Goal: Task Accomplishment & Management: Use online tool/utility

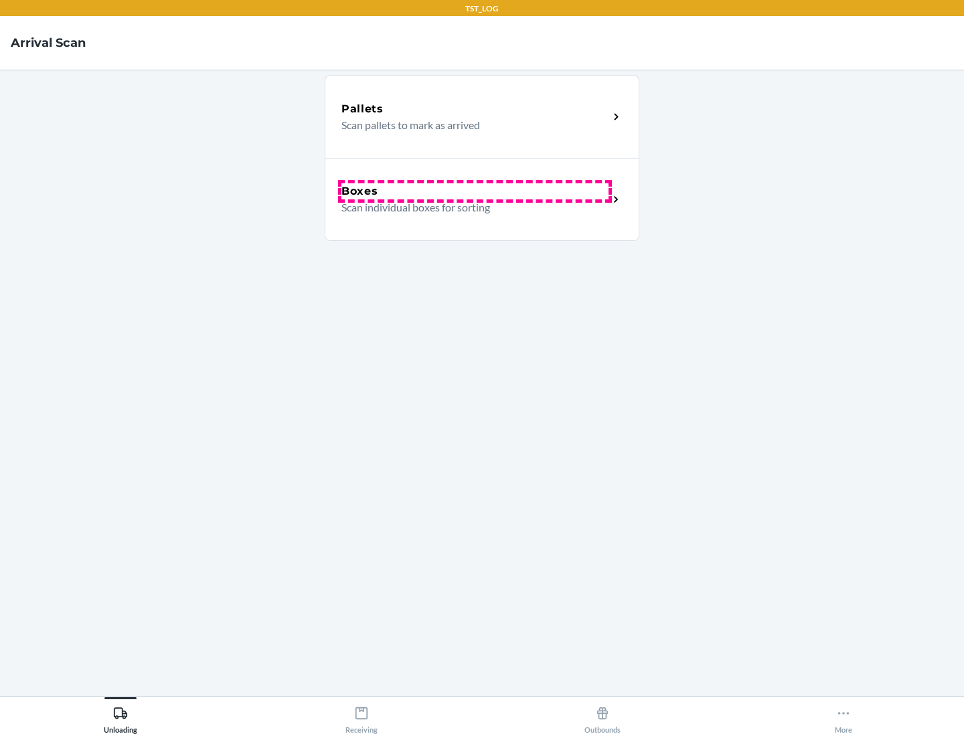
click at [475, 191] on div "Boxes" at bounding box center [474, 191] width 267 height 16
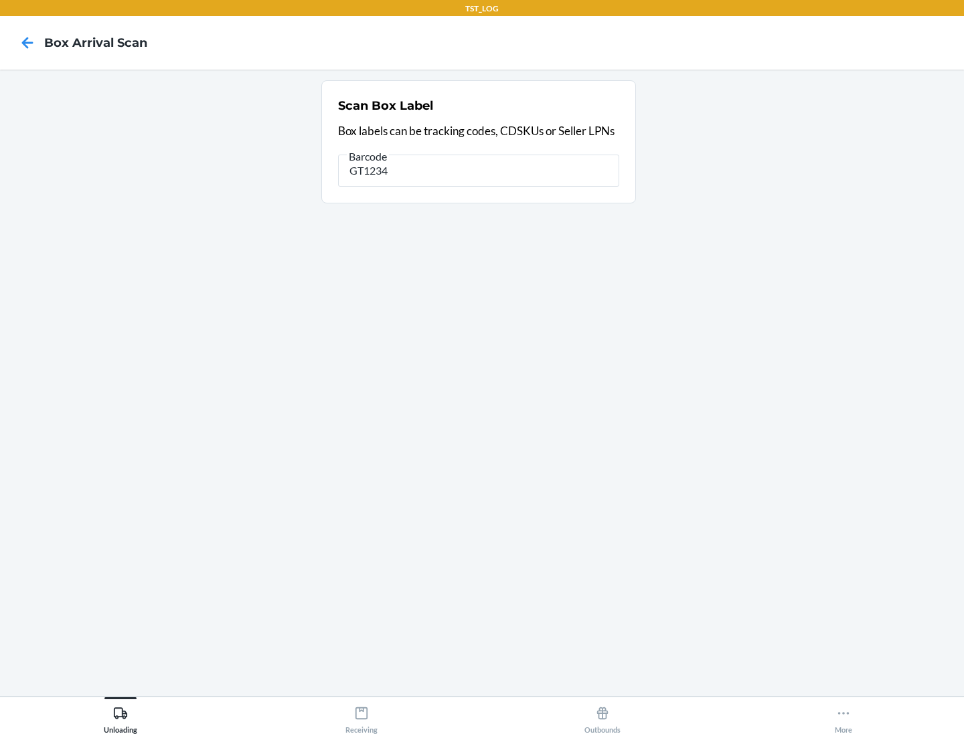
type input "GT1234"
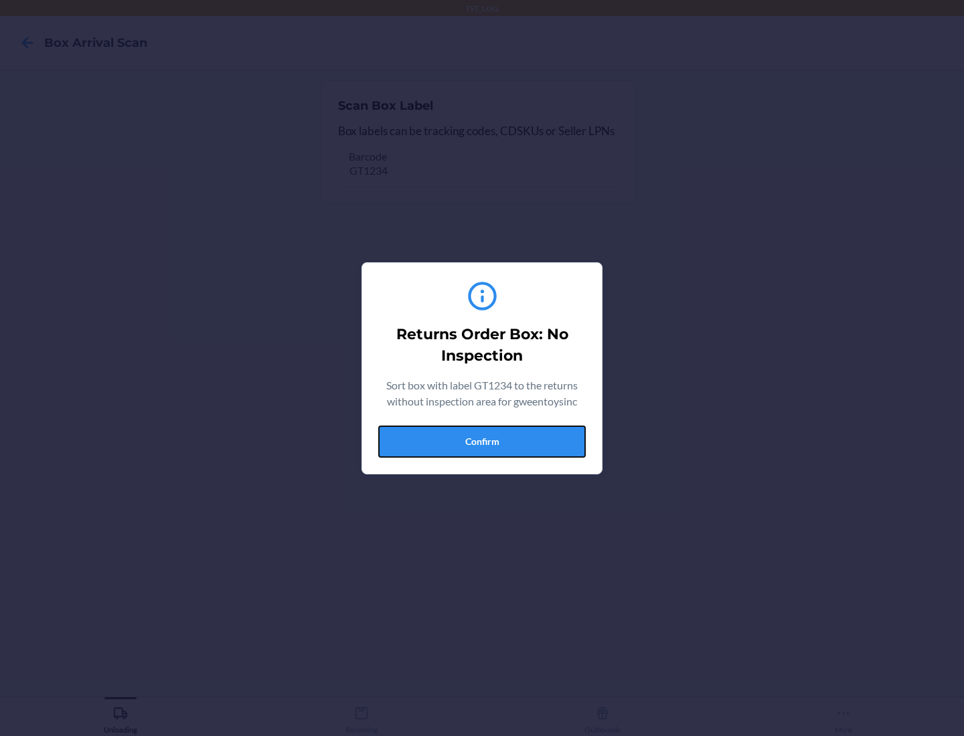
click at [482, 441] on button "Confirm" at bounding box center [482, 442] width 208 height 32
